Goal: Communication & Community: Answer question/provide support

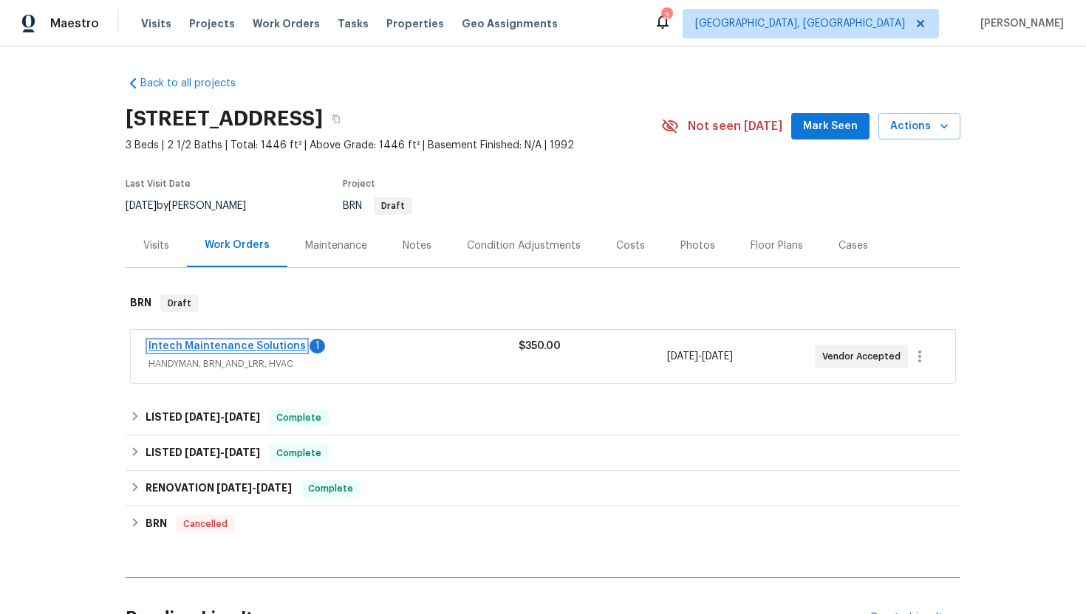
click at [222, 343] on link "Intech Maintenance Solutions" at bounding box center [226, 346] width 157 height 10
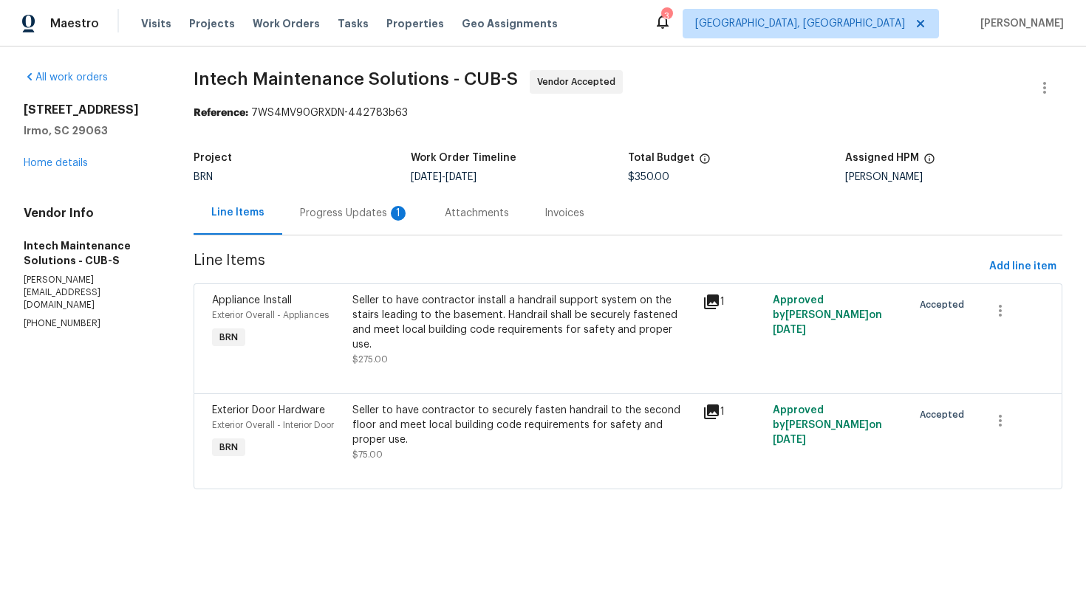
click at [391, 216] on div "1" at bounding box center [398, 213] width 15 height 15
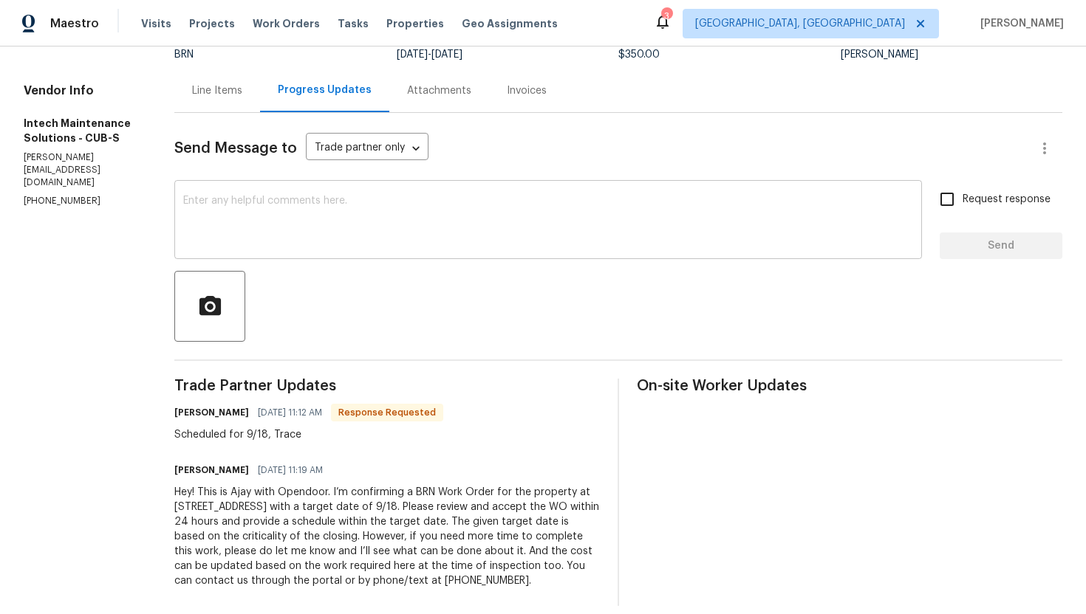
scroll to position [138, 0]
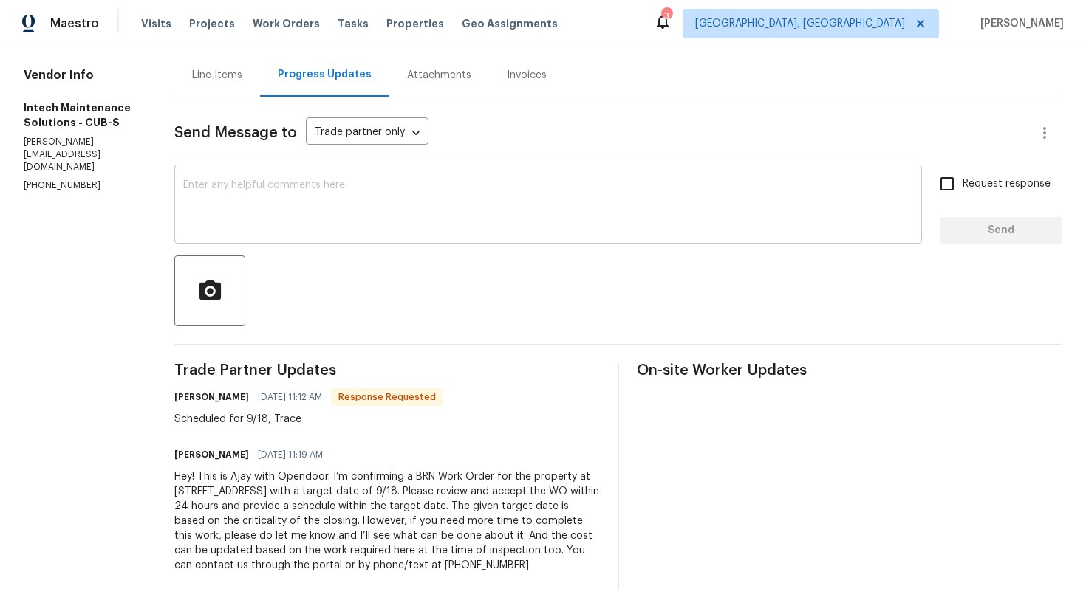
click at [328, 209] on textarea at bounding box center [548, 206] width 730 height 52
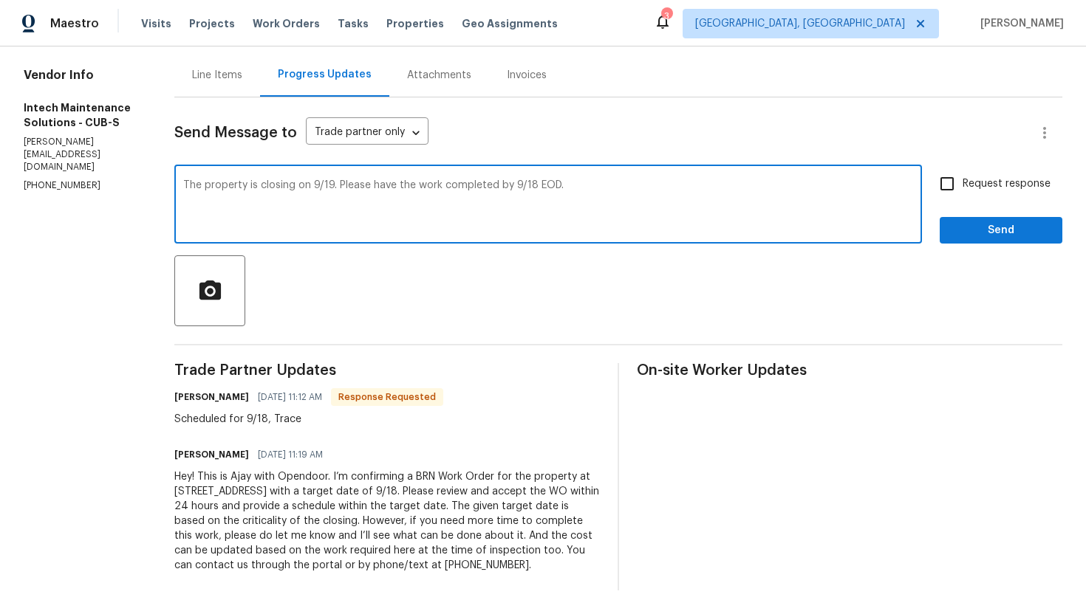
type textarea "The property is closing on 9/19. Please have the work completed by 9/18 EOD."
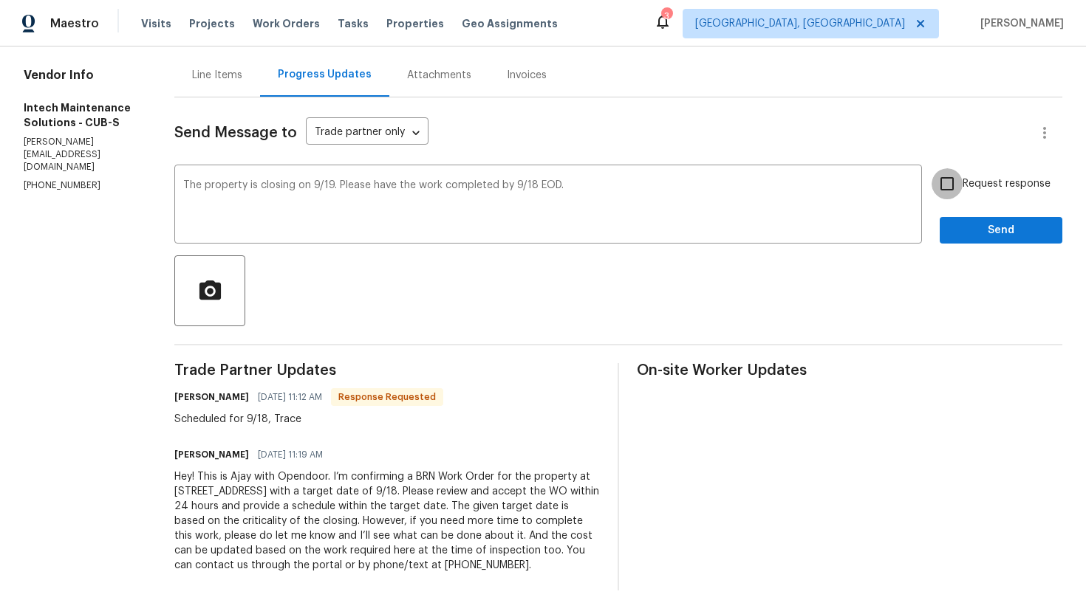
click at [960, 184] on input "Request response" at bounding box center [946, 183] width 31 height 31
checkbox input "true"
click at [973, 229] on span "Send" at bounding box center [1000, 231] width 99 height 18
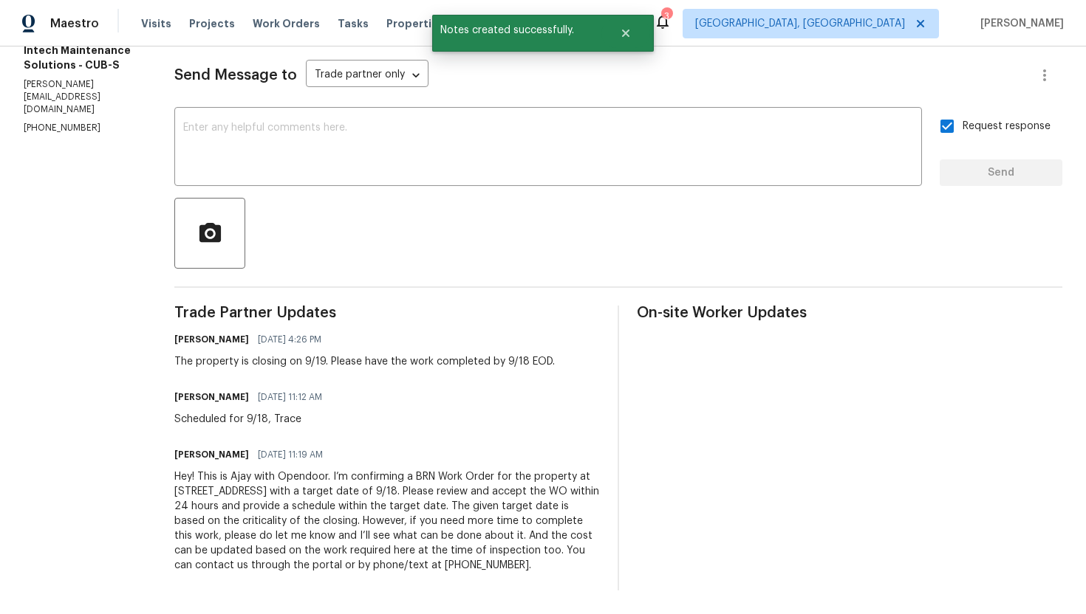
scroll to position [0, 0]
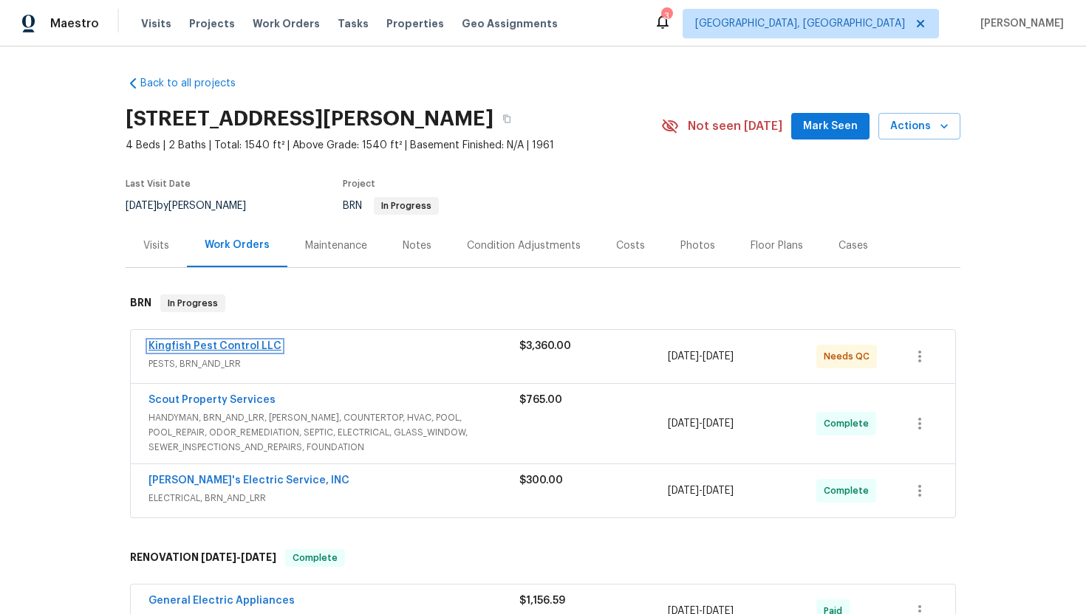
click at [199, 344] on link "Kingfish Pest Control LLC" at bounding box center [214, 346] width 133 height 10
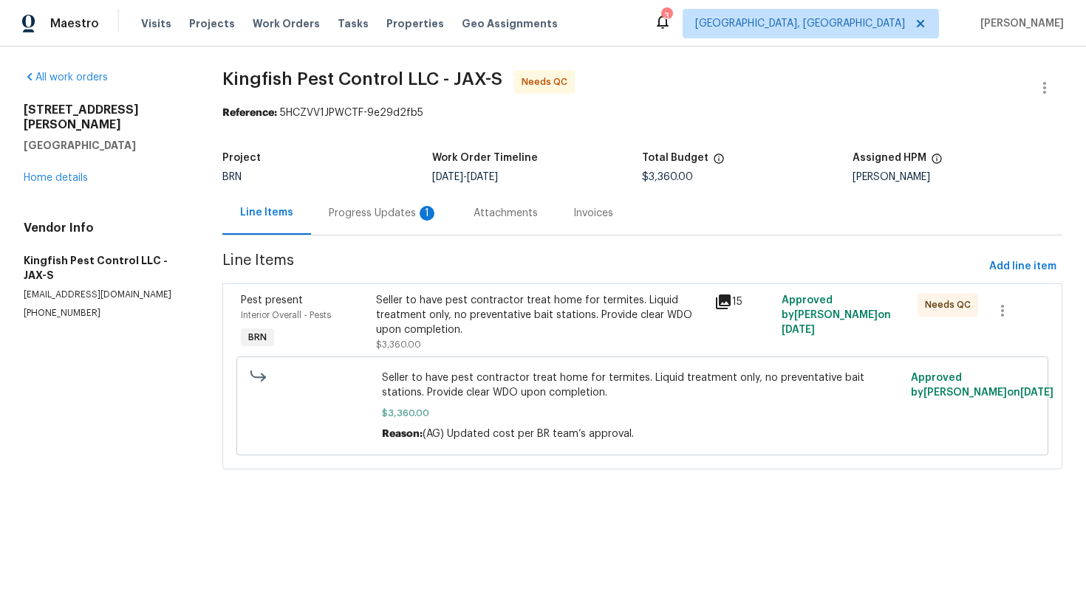
click at [393, 216] on div "Progress Updates 1" at bounding box center [383, 213] width 109 height 15
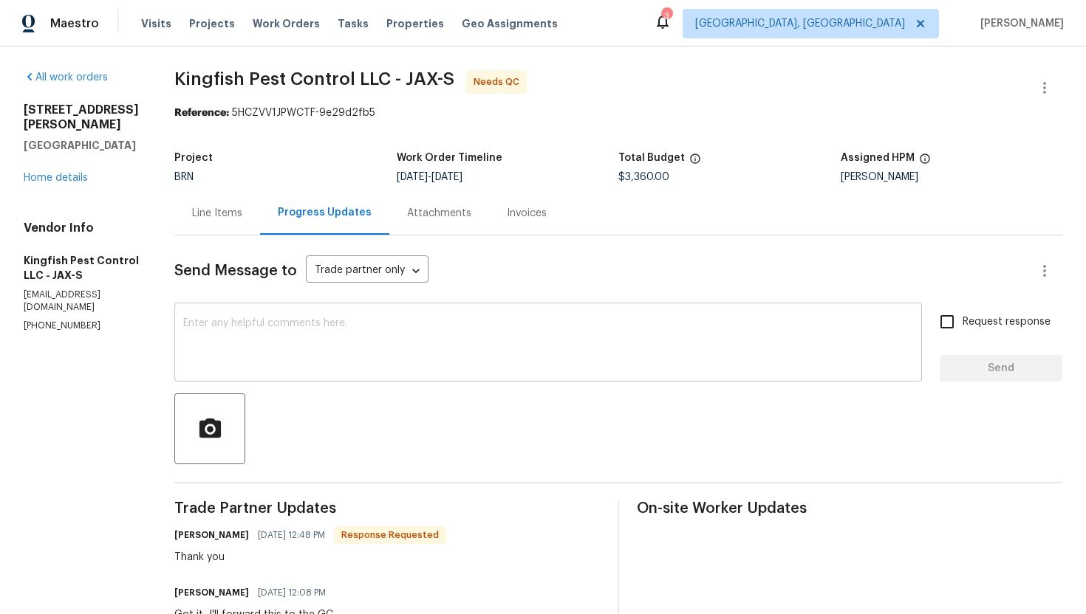
scroll to position [10, 0]
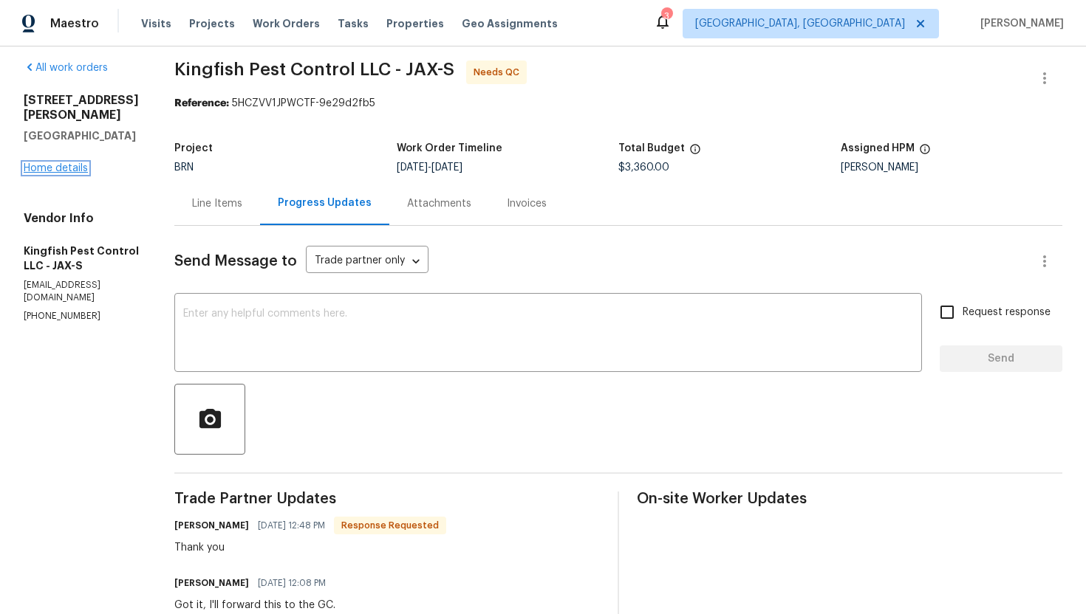
click at [55, 163] on link "Home details" at bounding box center [56, 168] width 64 height 10
